Goal: Information Seeking & Learning: Learn about a topic

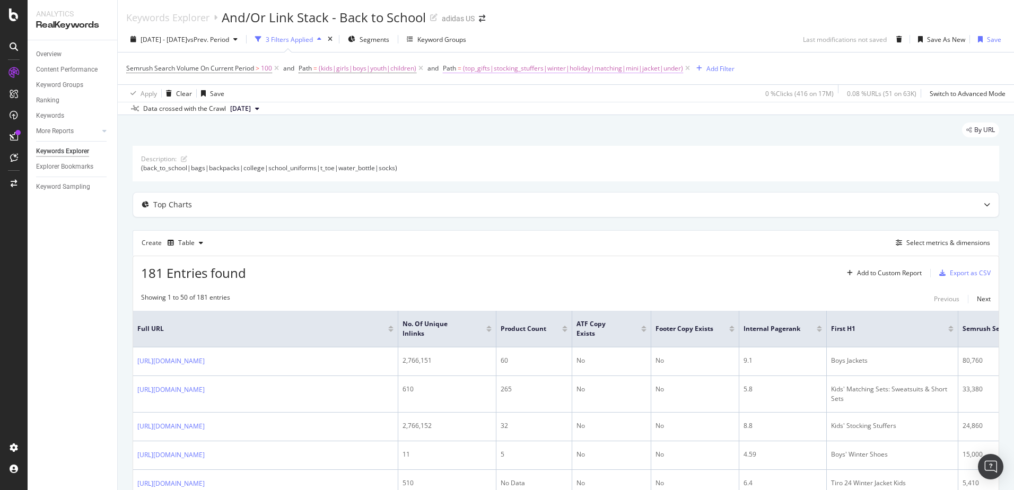
scroll to position [53, 0]
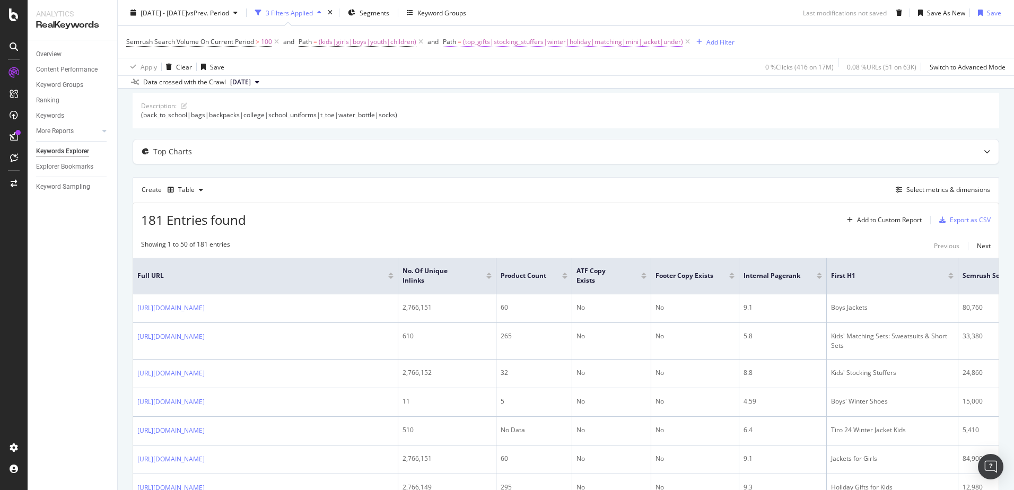
click at [583, 42] on span "(top_gifts|stocking_stuffers|winter|holiday|matching|mini|jacket|under)" at bounding box center [573, 41] width 220 height 15
click at [457, 87] on input "(top_gifts|stocking_stuffers|winter|holiday|matching|mini|jacket|under)" at bounding box center [503, 85] width 100 height 17
type input "[DATE]"
click at [479, 69] on span "Matches regex" at bounding box center [475, 66] width 44 height 9
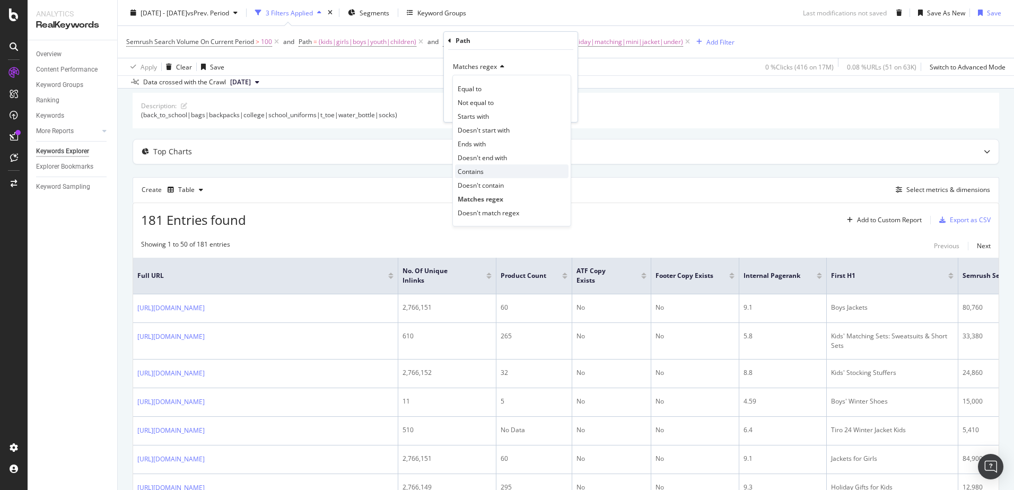
click at [492, 168] on div "Contains" at bounding box center [511, 171] width 113 height 14
click at [557, 109] on div "Apply" at bounding box center [561, 108] width 16 height 9
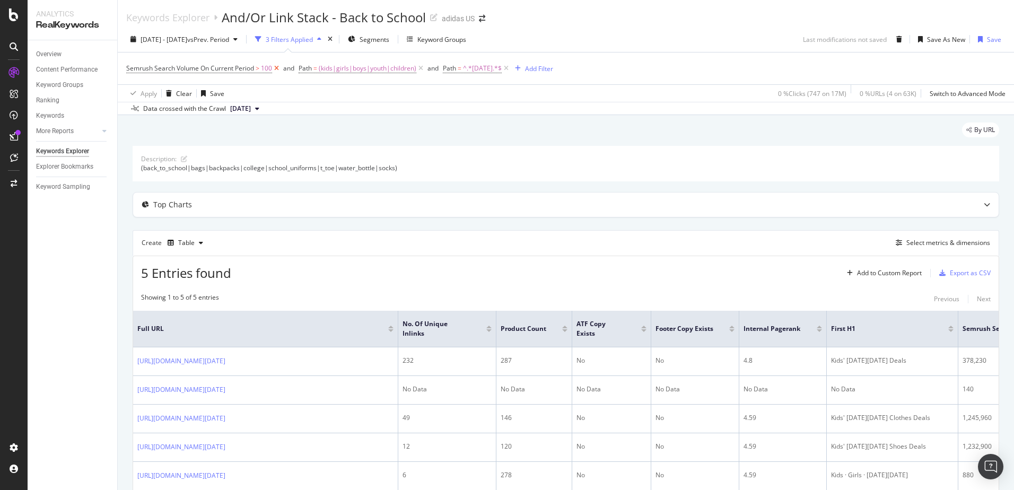
click at [276, 68] on icon at bounding box center [276, 68] width 9 height 11
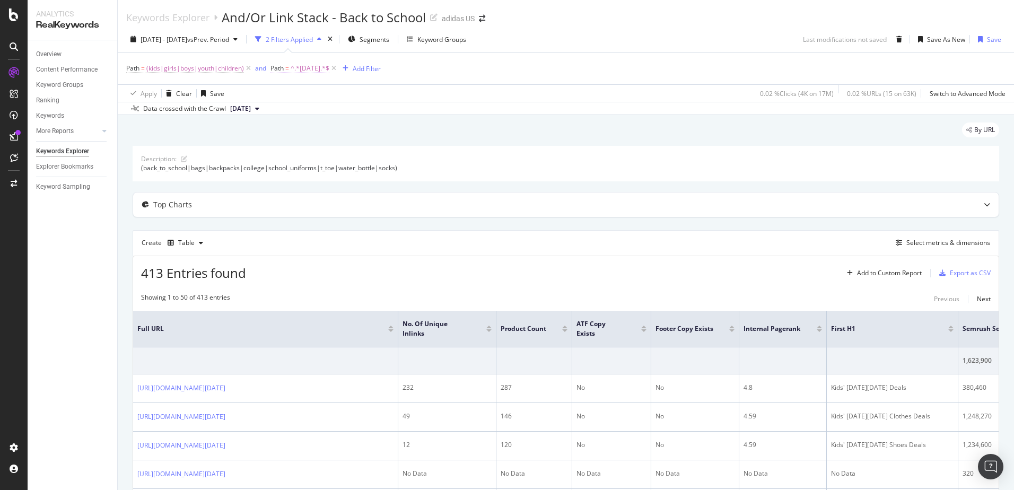
click at [304, 72] on span "^.*[DATE].*$" at bounding box center [310, 68] width 39 height 15
click at [218, 74] on span "(kids|girls|boys|youth|children)" at bounding box center [195, 68] width 98 height 15
click at [579, 252] on div "Create Table Select metrics & dimensions" at bounding box center [566, 242] width 866 height 25
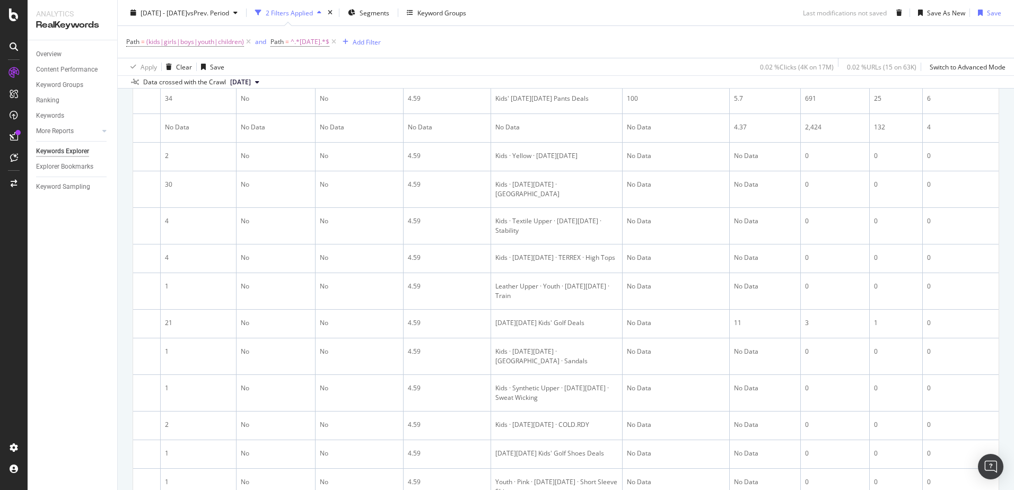
scroll to position [211, 0]
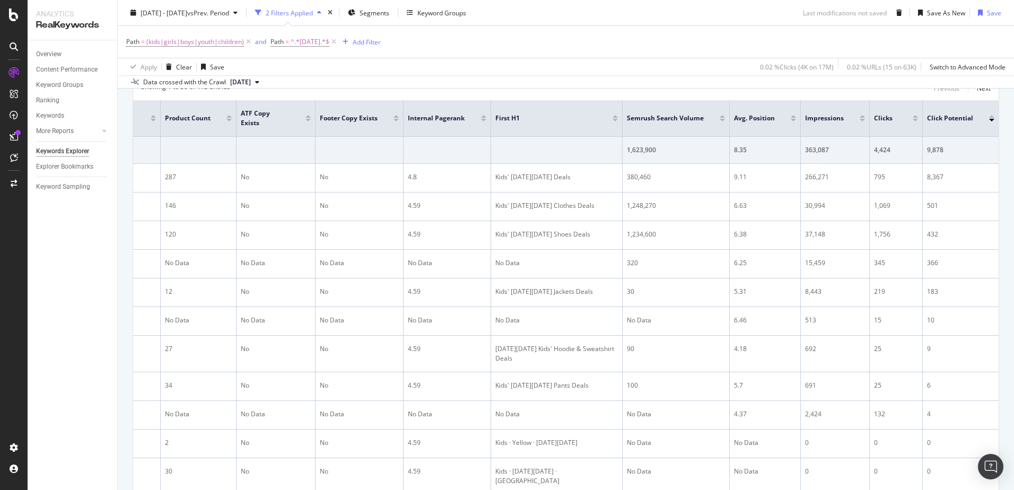
click at [913, 121] on div at bounding box center [915, 120] width 5 height 3
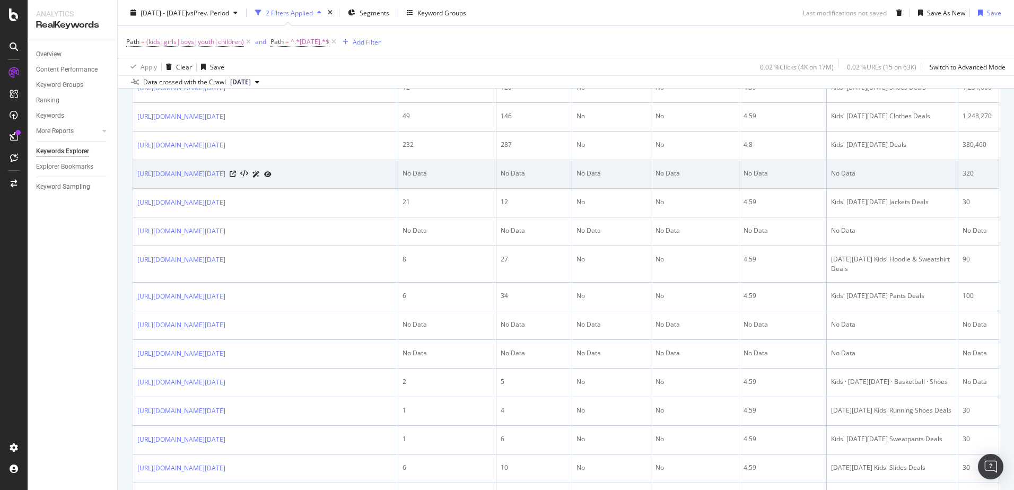
scroll to position [318, 0]
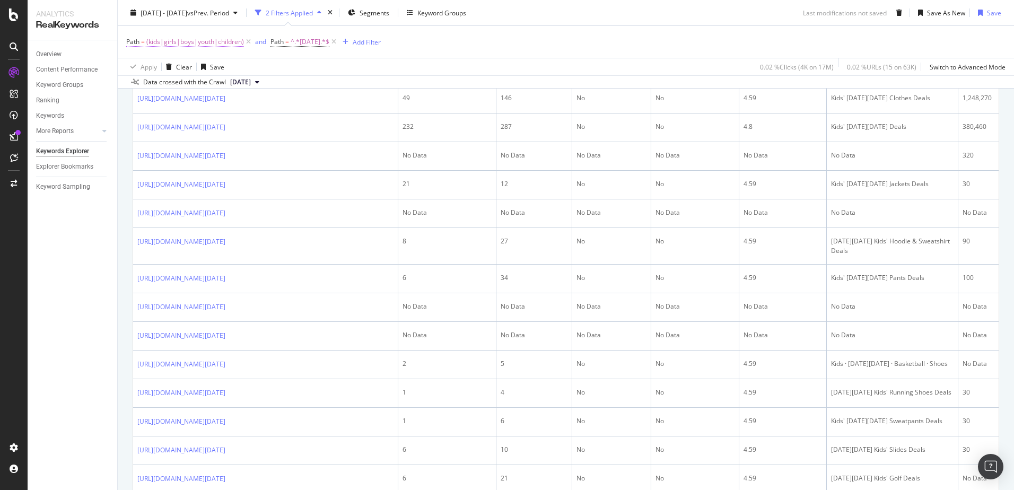
click at [200, 45] on span "(kids|girls|boys|youth|children)" at bounding box center [195, 41] width 98 height 15
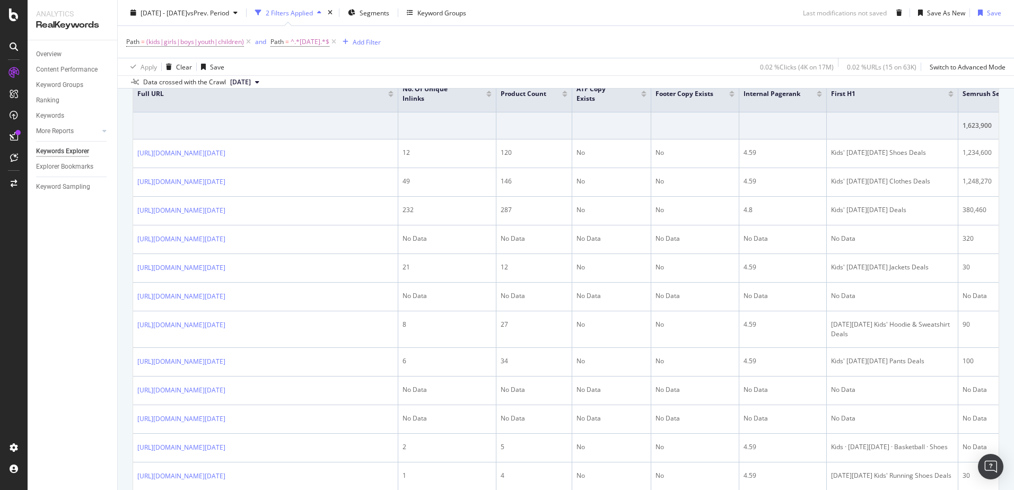
scroll to position [159, 0]
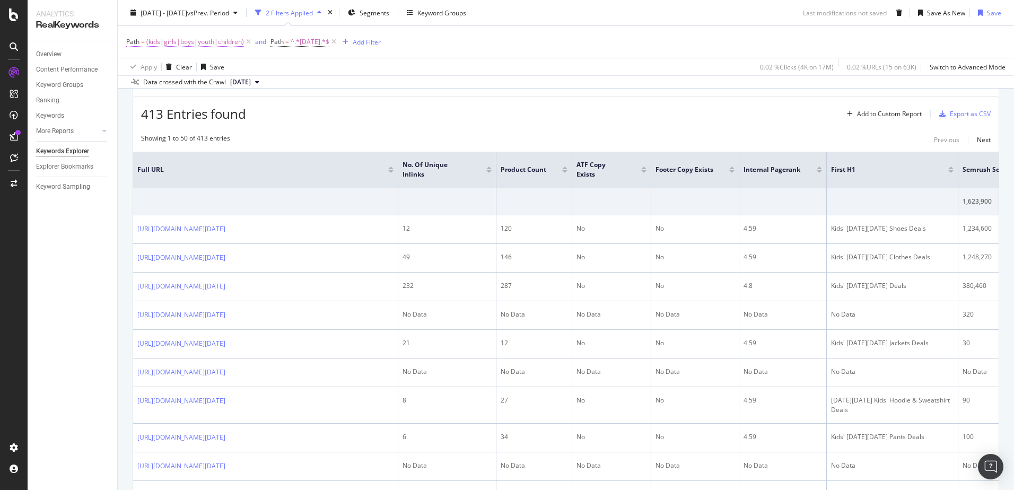
click at [198, 45] on span "(kids|girls|boys|youth|children)" at bounding box center [195, 41] width 98 height 15
click at [165, 65] on span "Matches regex" at bounding box center [158, 66] width 44 height 9
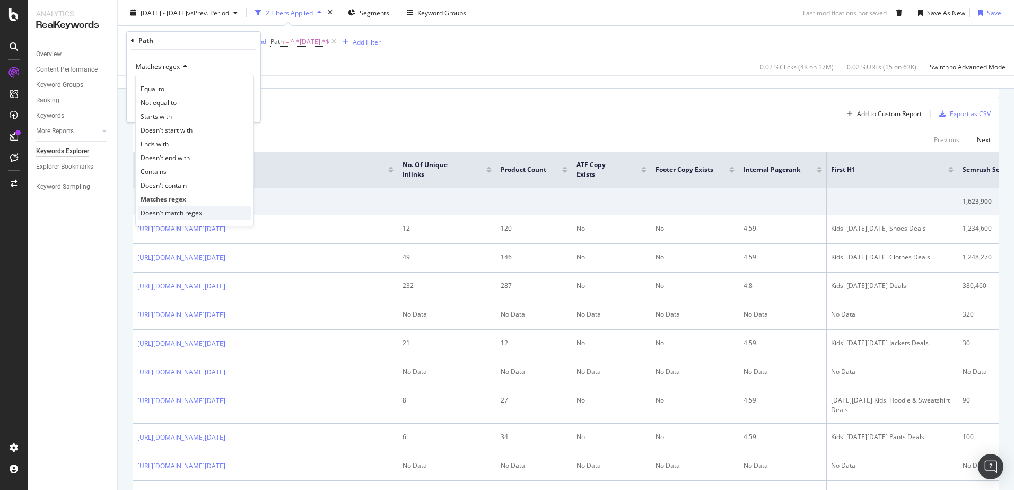
click at [188, 208] on span "Doesn't match regex" at bounding box center [172, 212] width 62 height 9
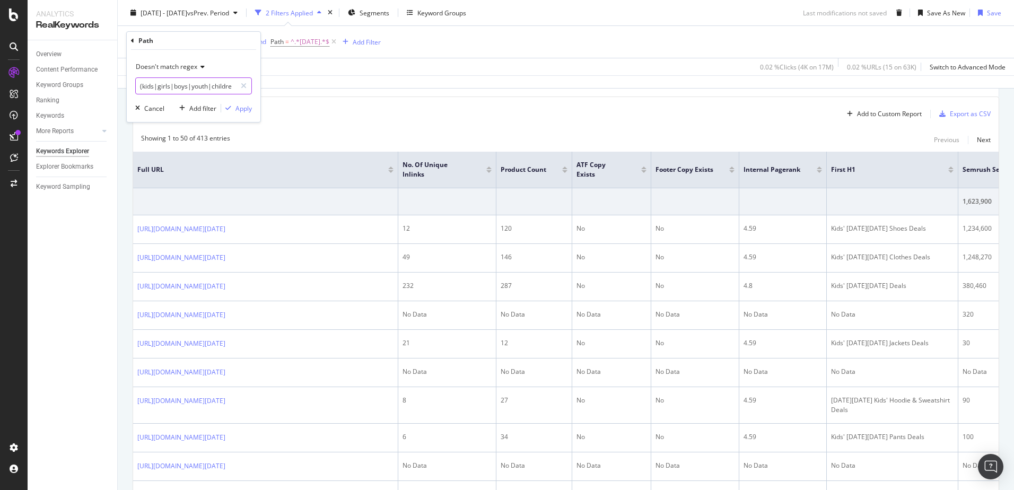
click at [190, 85] on input "(kids|girls|boys|youth|children)" at bounding box center [186, 85] width 100 height 17
type input "(kids|girls|boys|men|women|youth|children)"
click at [238, 107] on div "Apply" at bounding box center [243, 108] width 16 height 9
